Goal: Task Accomplishment & Management: Use online tool/utility

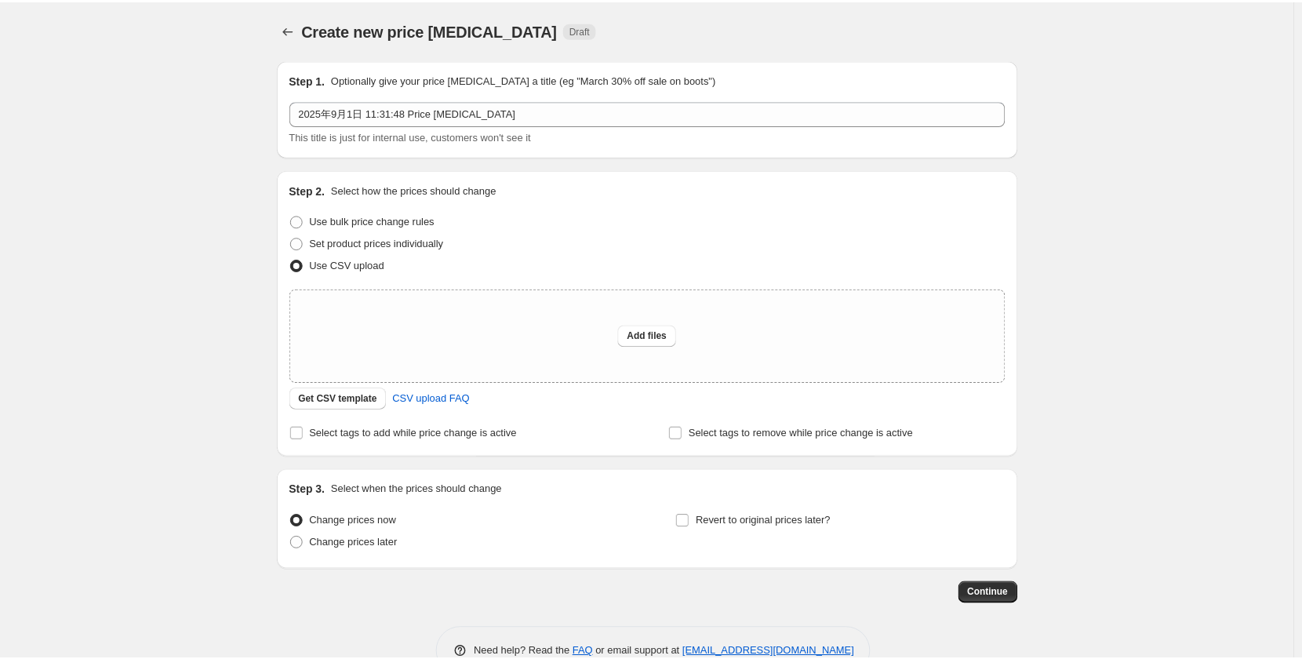
scroll to position [41, 0]
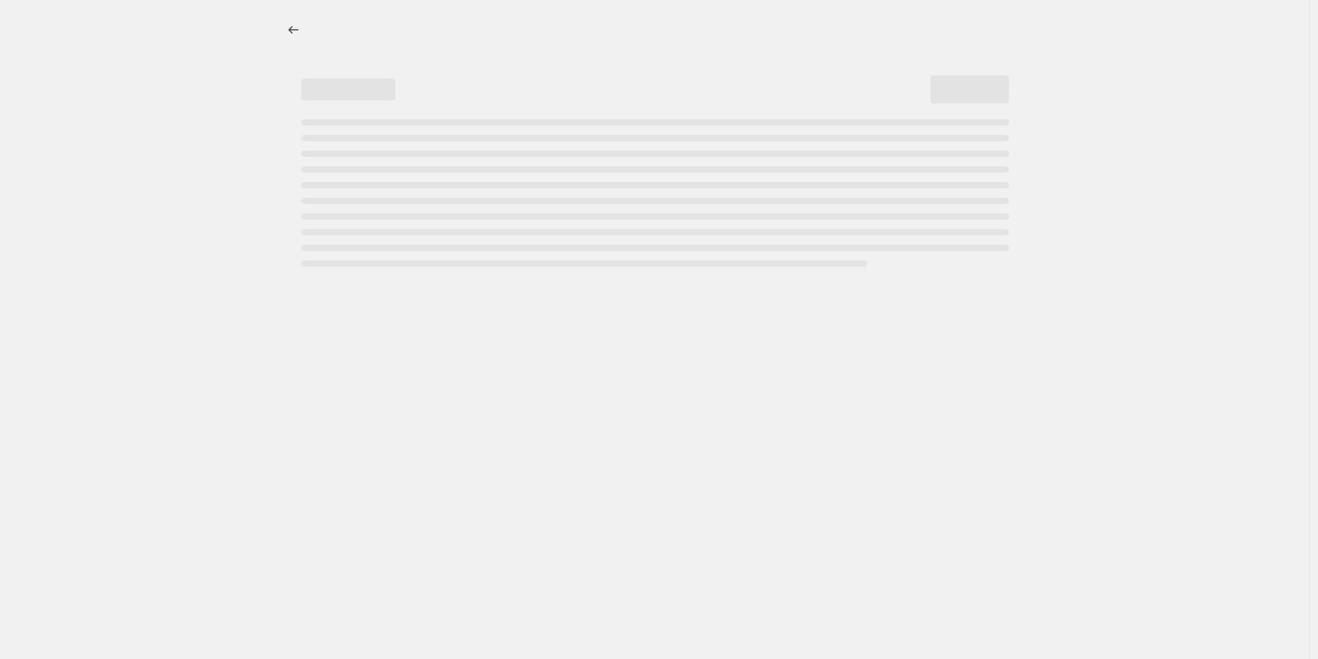
select select "percentage"
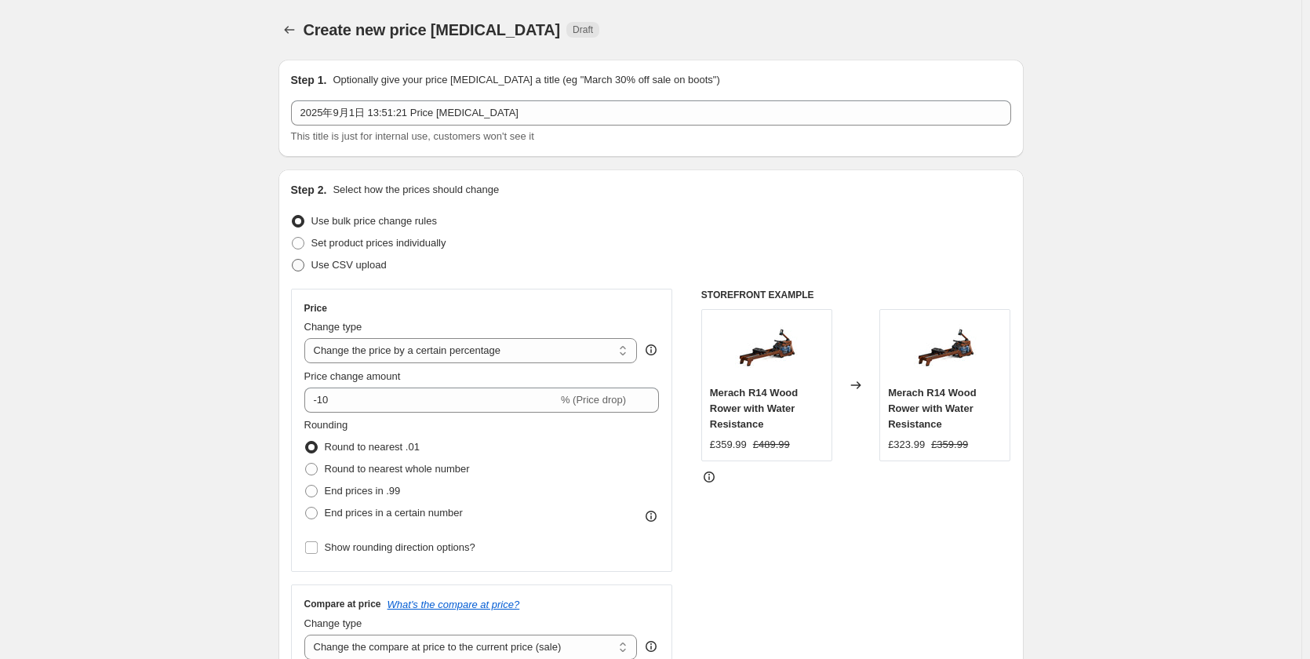
click at [357, 267] on span "Use CSV upload" at bounding box center [348, 265] width 75 height 12
click at [293, 260] on input "Use CSV upload" at bounding box center [292, 259] width 1 height 1
radio input "true"
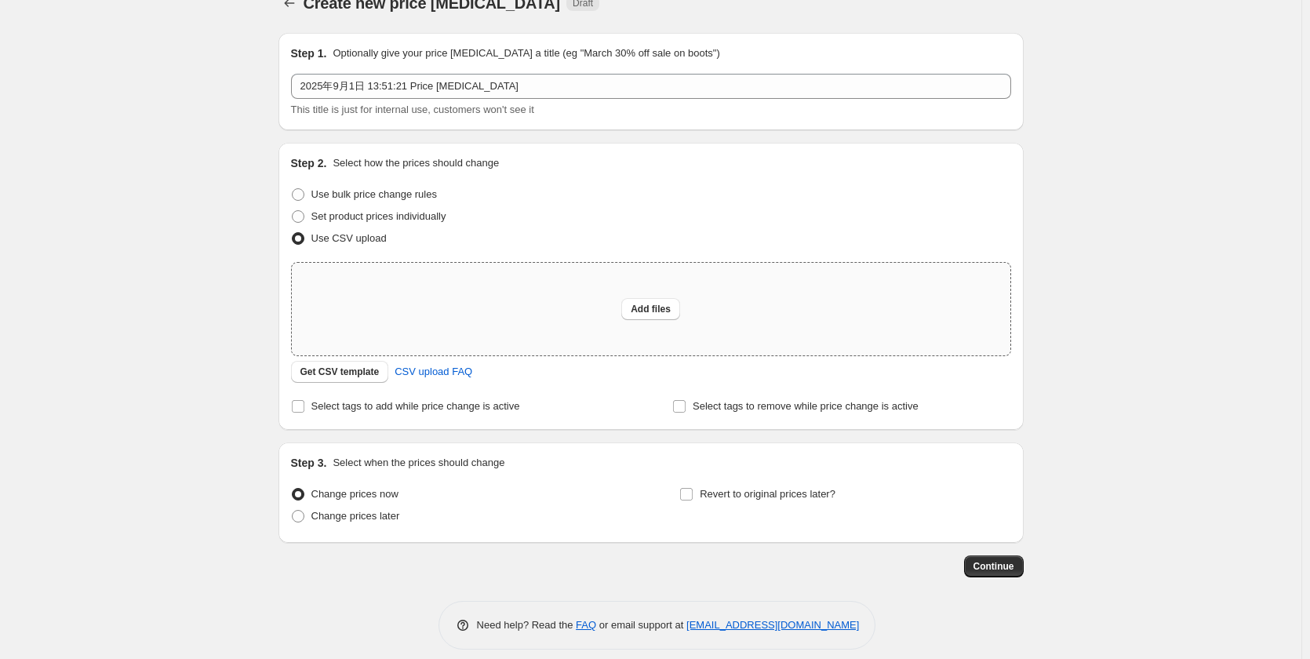
scroll to position [41, 0]
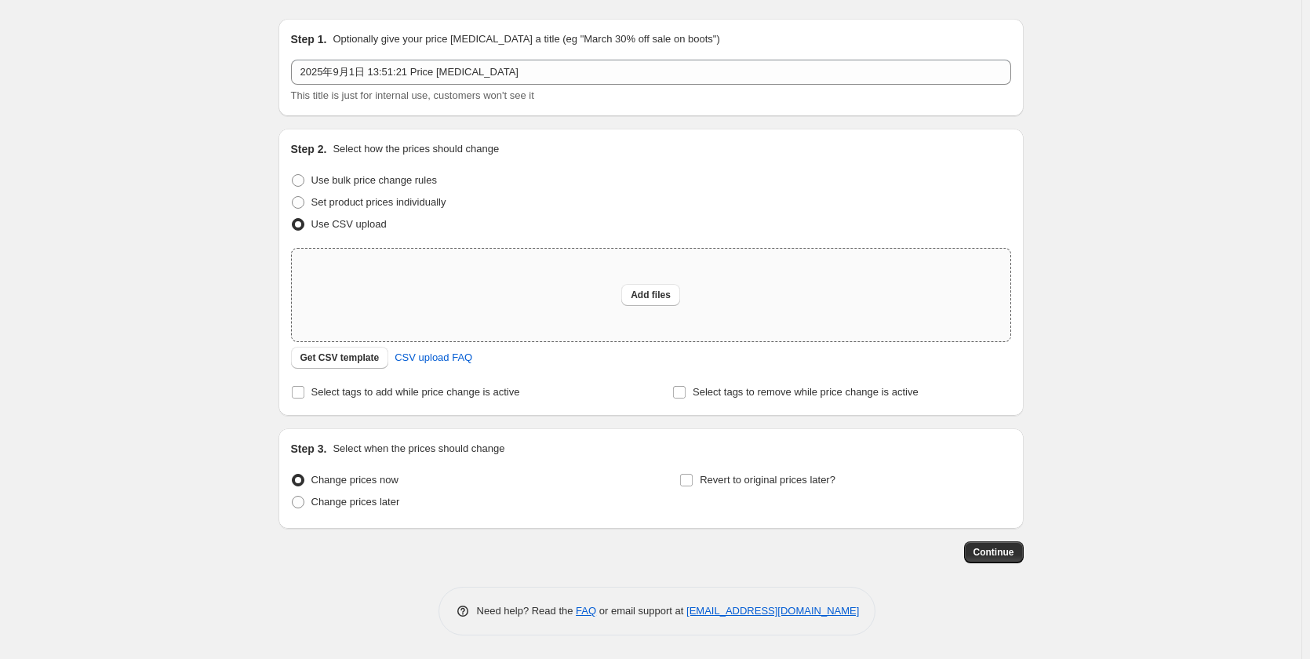
click at [654, 283] on div "Add files" at bounding box center [651, 295] width 719 height 93
type input "C:\fakepath\UK 250901.csv"
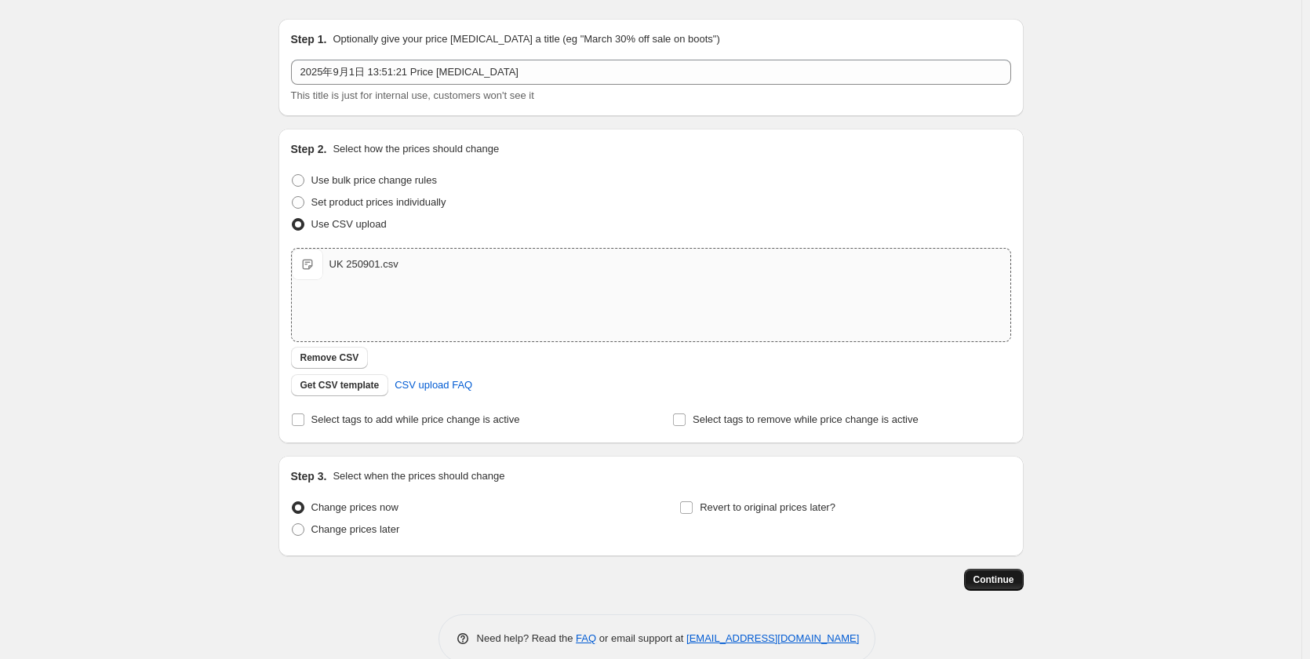
click at [1007, 583] on span "Continue" at bounding box center [993, 579] width 41 height 13
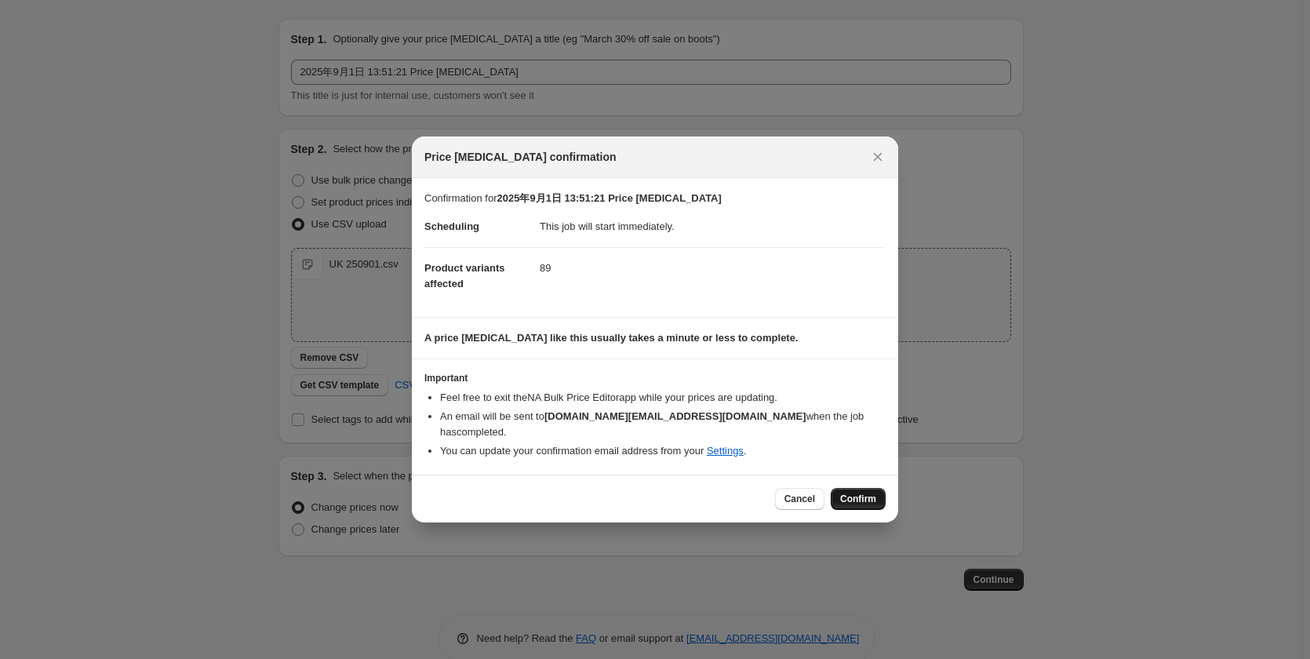
click at [861, 488] on button "Confirm" at bounding box center [858, 499] width 55 height 22
